Goal: Task Accomplishment & Management: Manage account settings

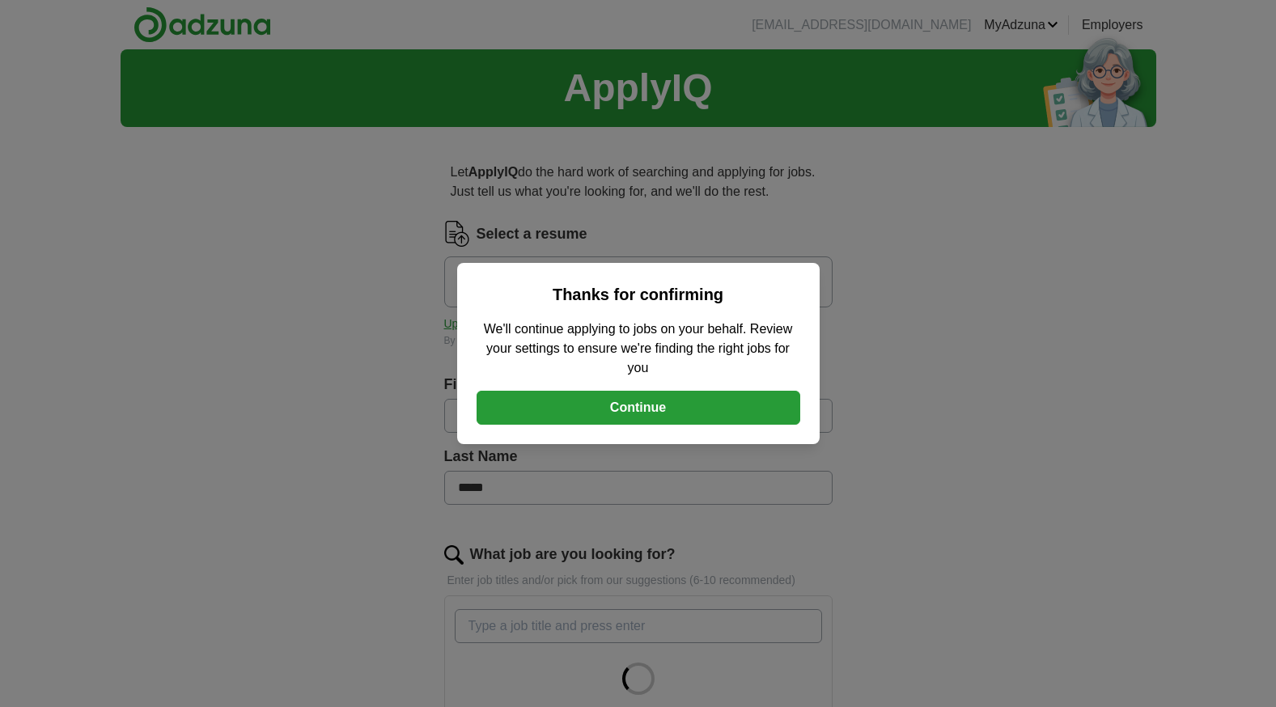
click at [646, 407] on button "Continue" at bounding box center [639, 408] width 324 height 34
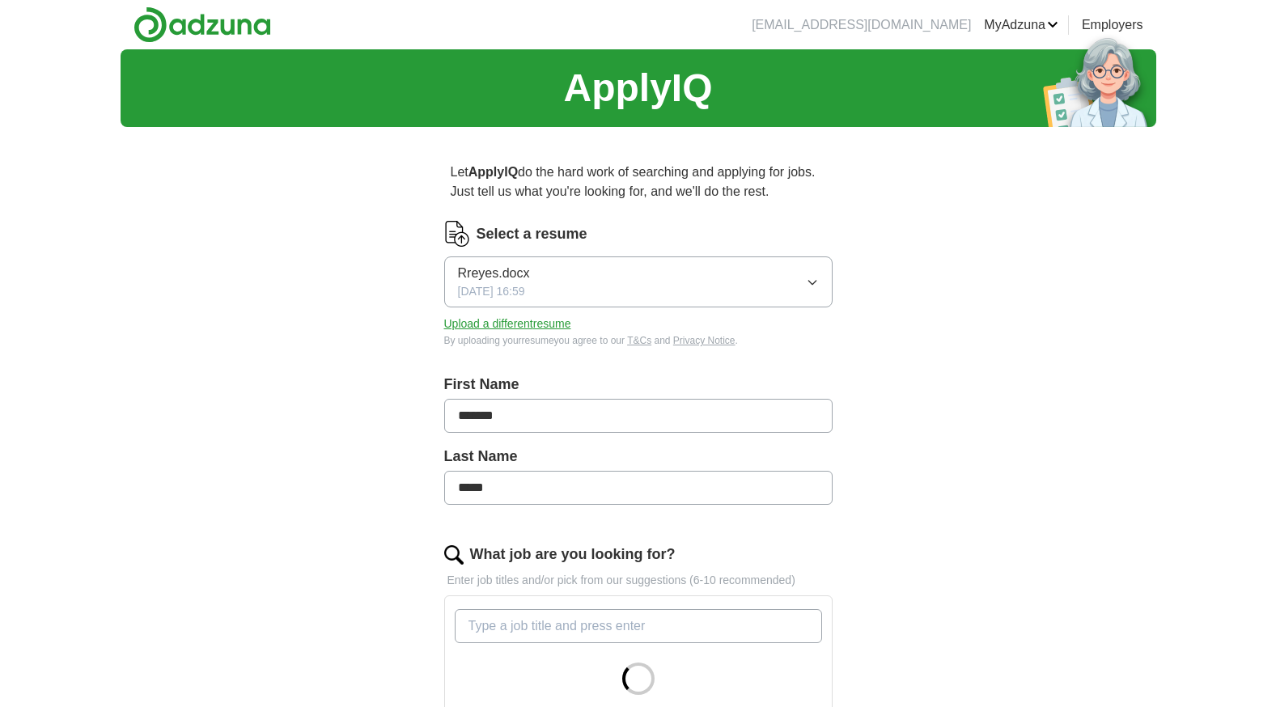
click at [505, 324] on button "Upload a different resume" at bounding box center [507, 324] width 127 height 17
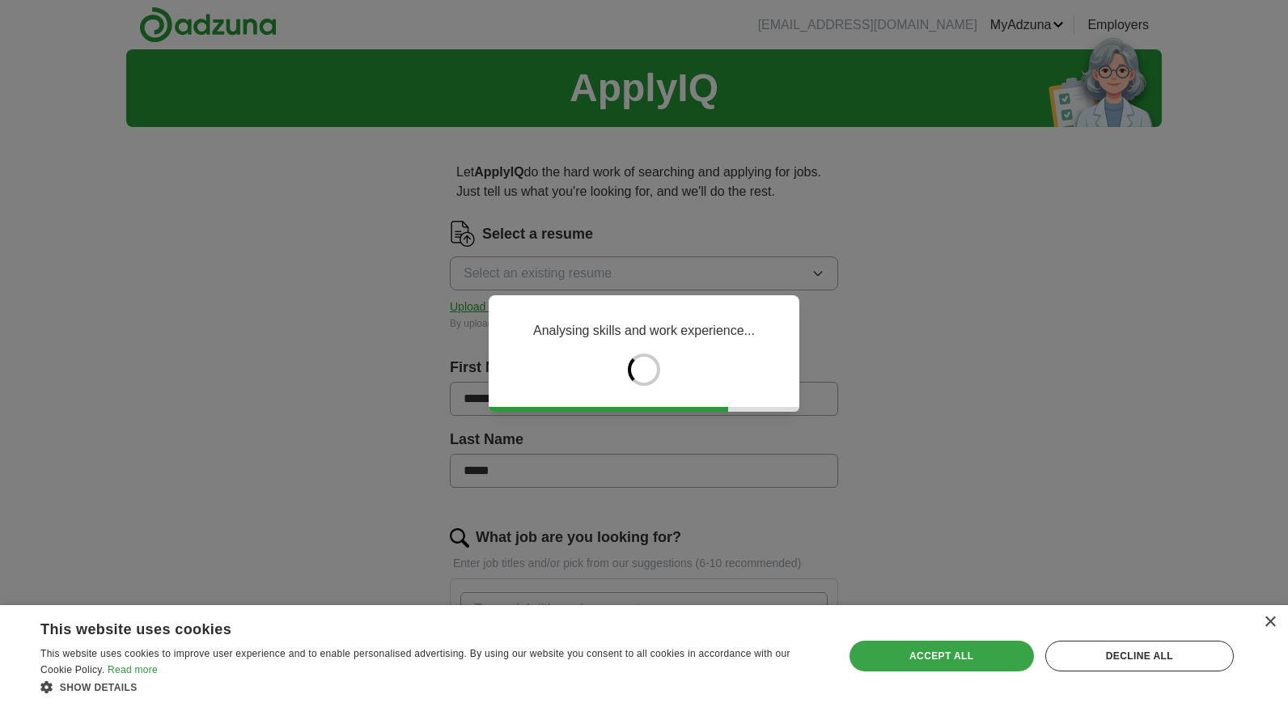
click at [957, 658] on div "Accept all" at bounding box center [942, 656] width 184 height 31
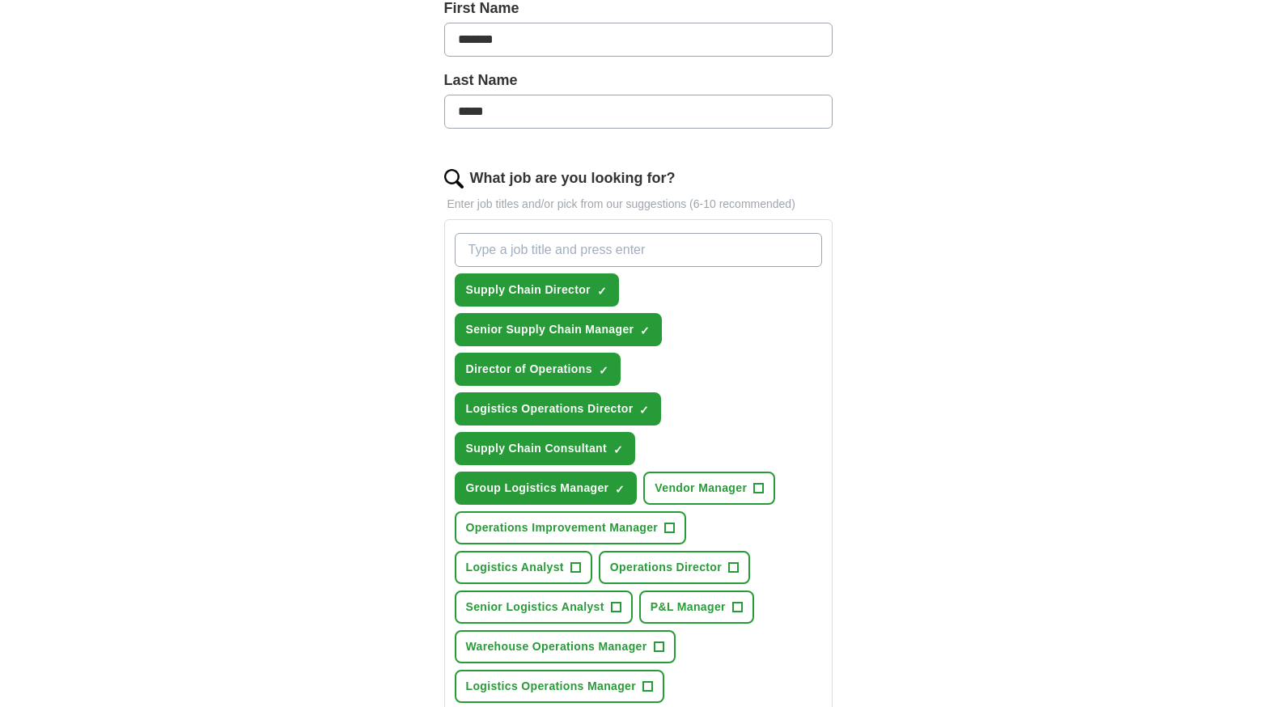
scroll to position [405, 0]
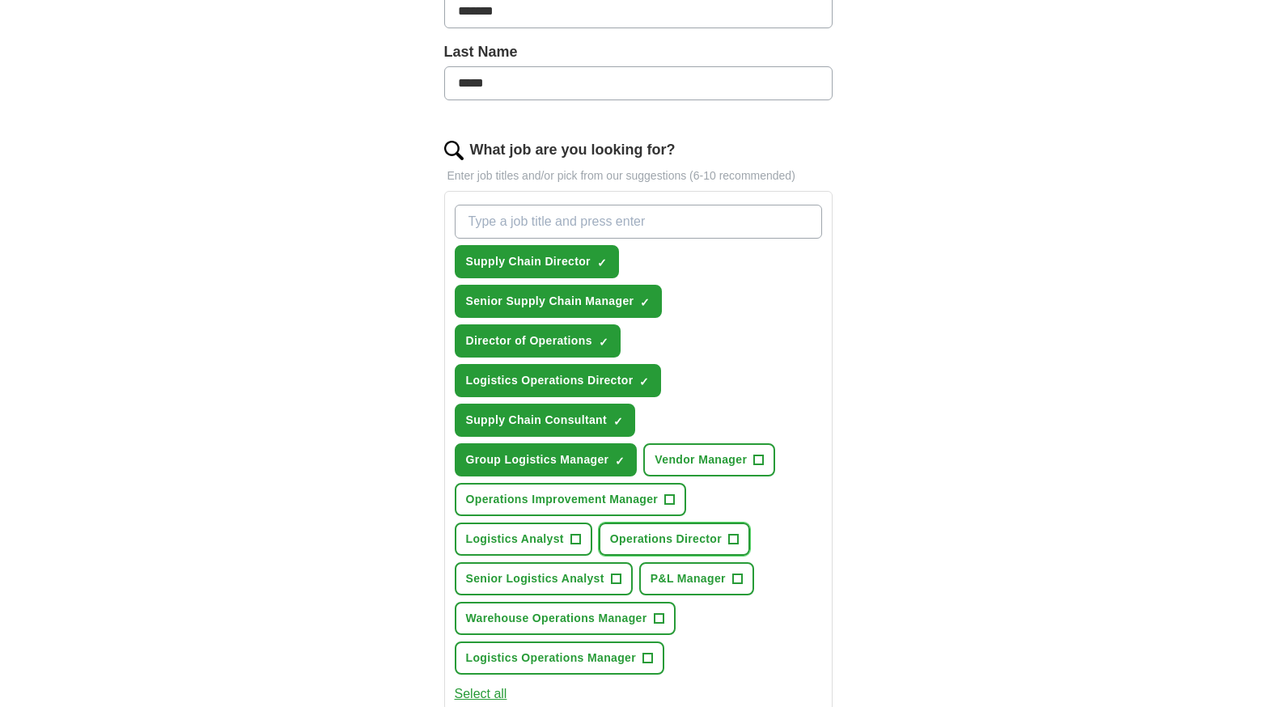
click at [734, 535] on span "+" at bounding box center [733, 539] width 10 height 13
drag, startPoint x: 659, startPoint y: 617, endPoint x: 648, endPoint y: 658, distance: 42.6
click at [659, 618] on span "+" at bounding box center [659, 619] width 10 height 13
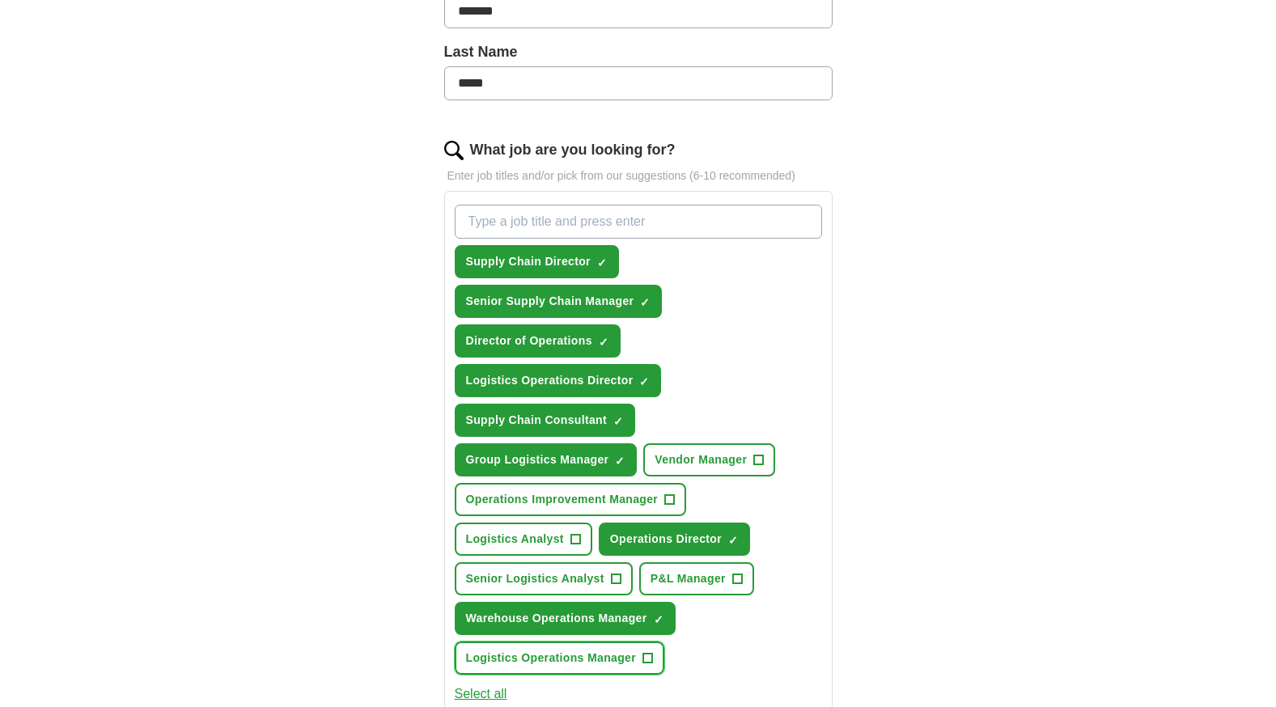
click at [649, 659] on span "+" at bounding box center [648, 658] width 10 height 13
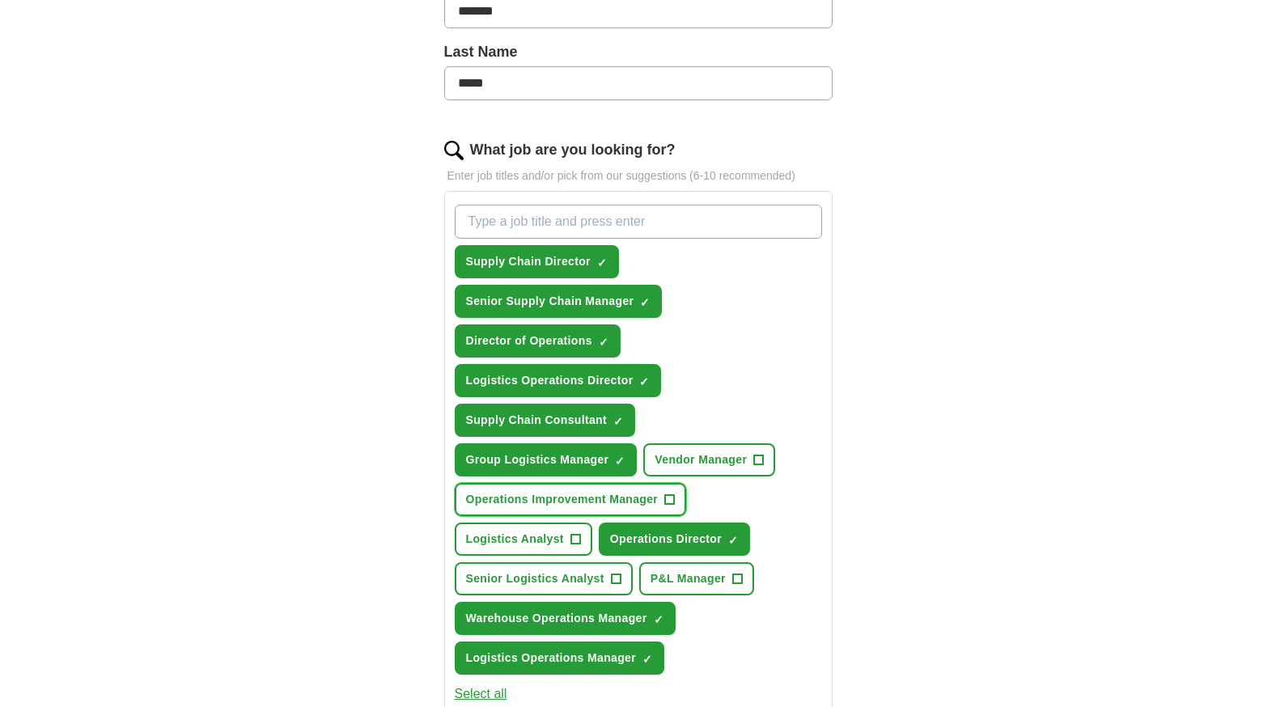
click at [665, 493] on button "Operations Improvement Manager +" at bounding box center [571, 499] width 232 height 33
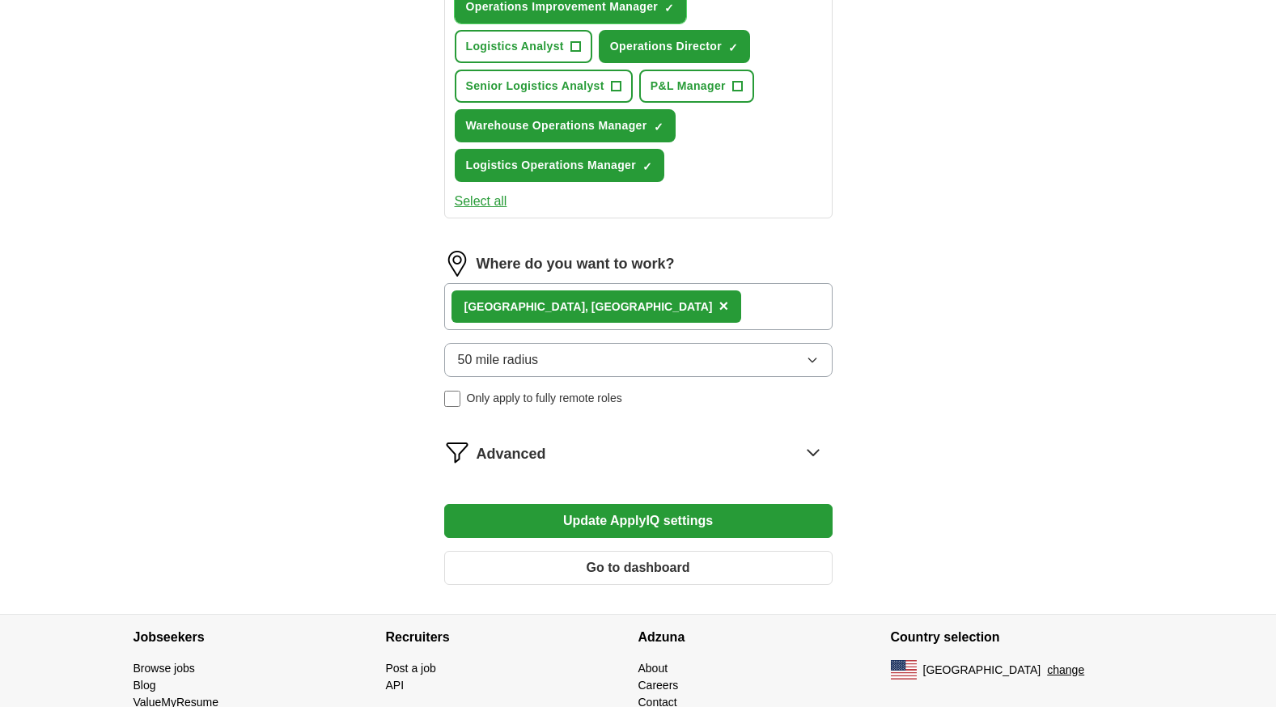
scroll to position [968, 0]
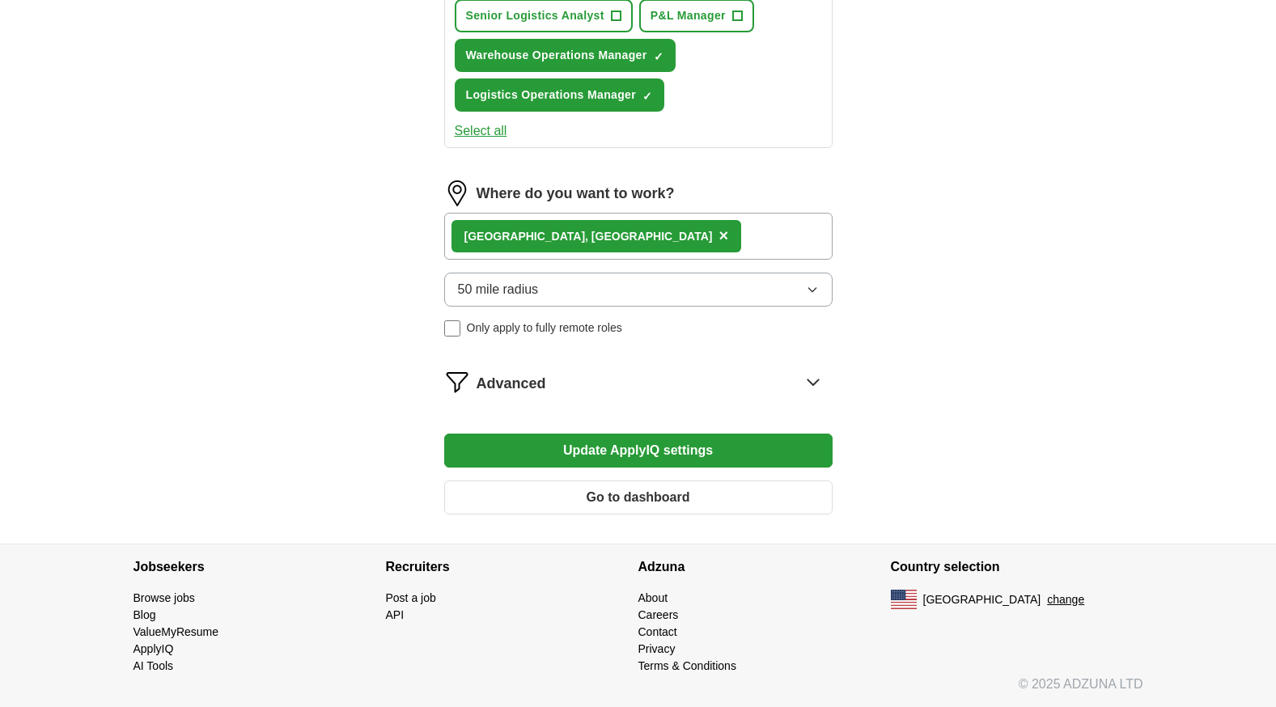
click at [672, 447] on button "Update ApplyIQ settings" at bounding box center [638, 451] width 388 height 34
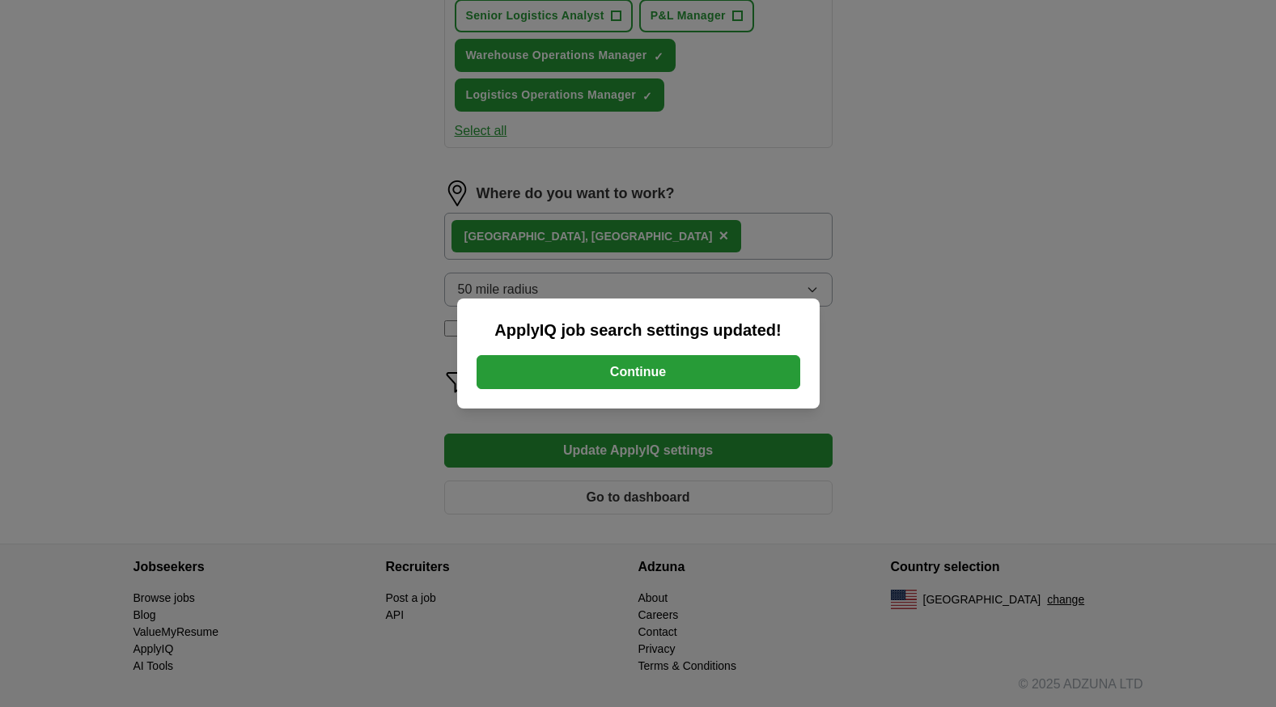
click at [622, 368] on button "Continue" at bounding box center [639, 372] width 324 height 34
